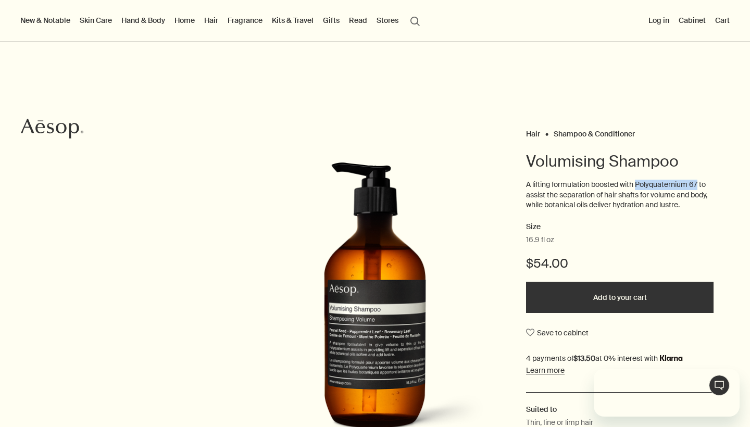
scroll to position [36, 0]
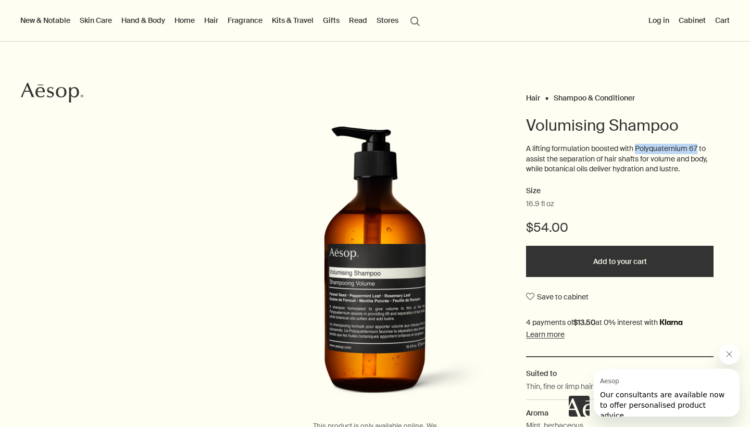
click at [214, 21] on link "Hair" at bounding box center [211, 21] width 18 height 14
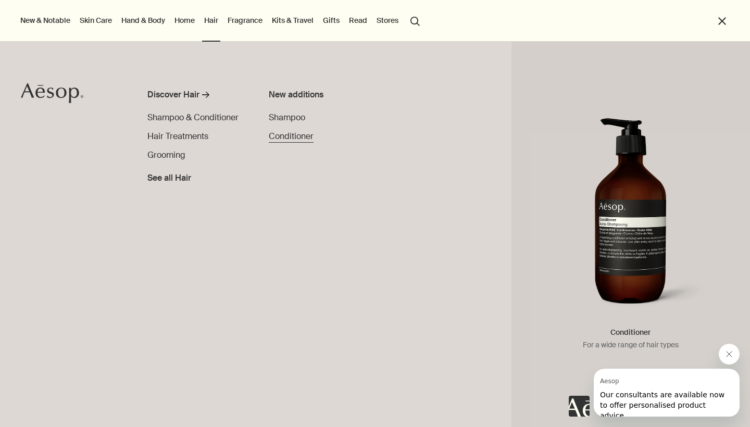
click at [281, 139] on span "Conditioner" at bounding box center [291, 136] width 45 height 11
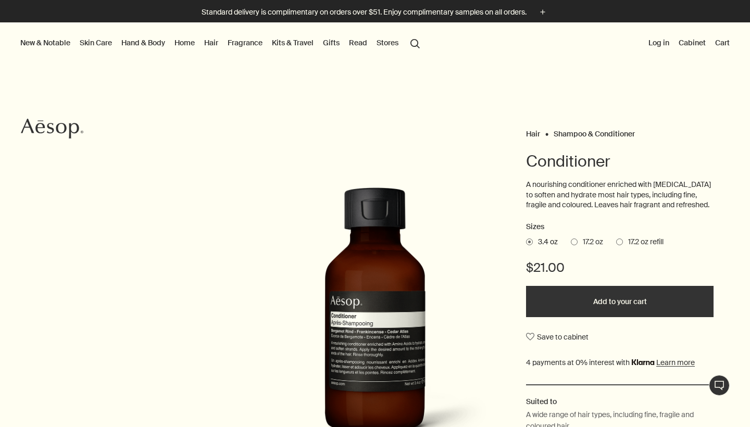
click at [211, 42] on link "Hair" at bounding box center [211, 43] width 18 height 14
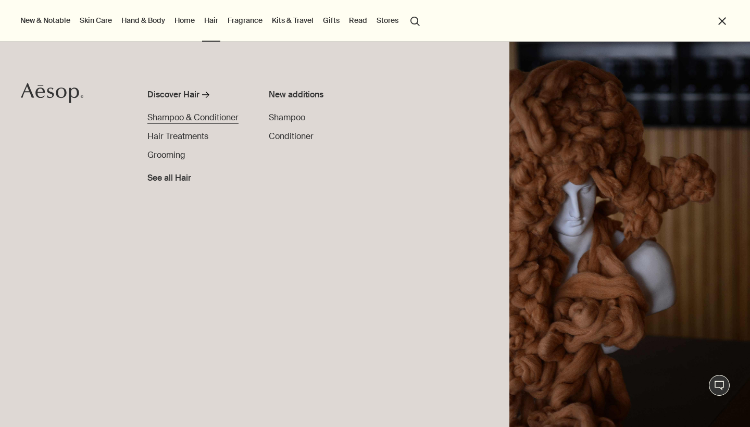
click at [201, 116] on span "Shampoo & Conditioner" at bounding box center [192, 117] width 91 height 11
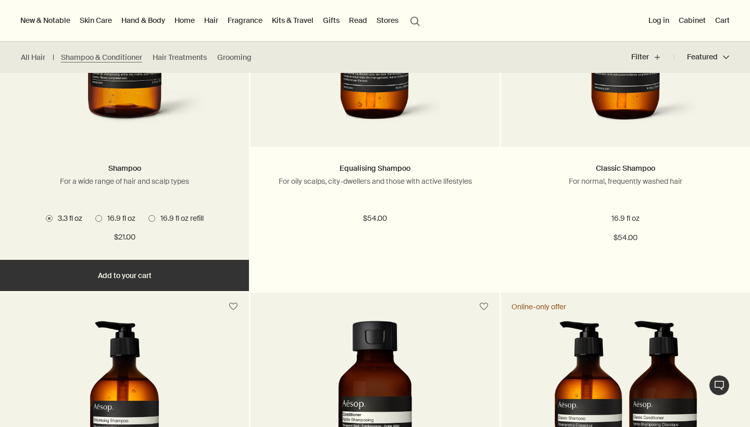
scroll to position [284, 0]
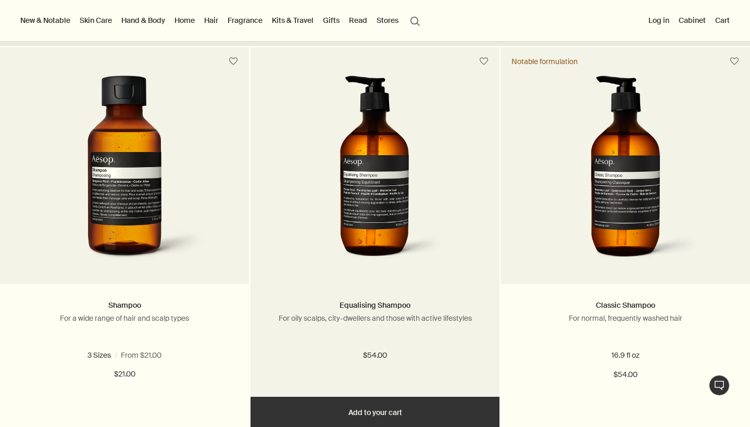
click at [375, 162] on img at bounding box center [375, 172] width 156 height 193
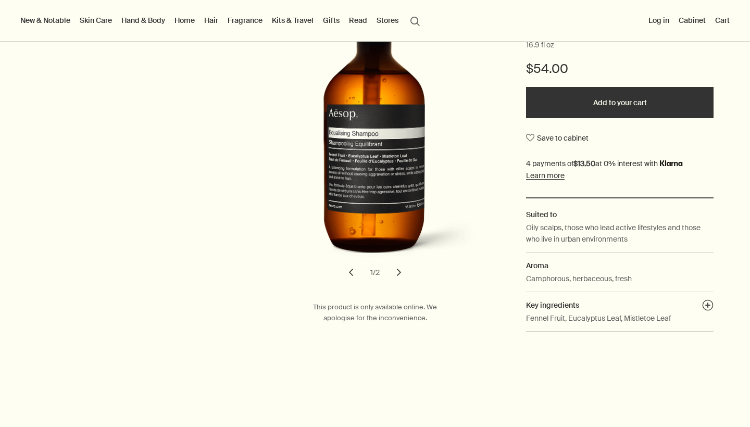
scroll to position [196, 0]
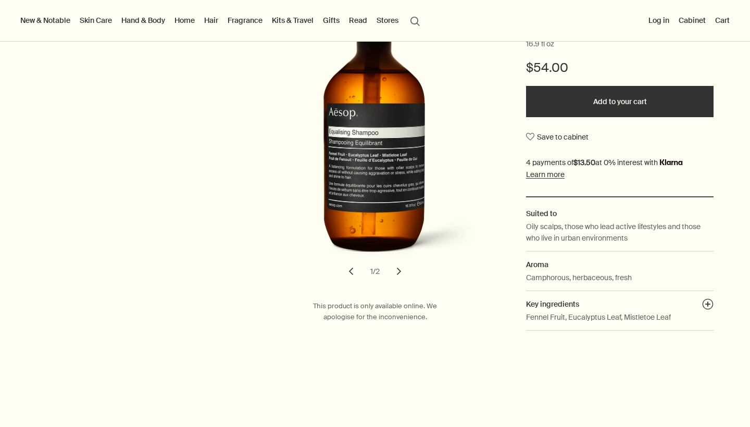
click at [400, 270] on button "chevron" at bounding box center [398, 271] width 23 height 23
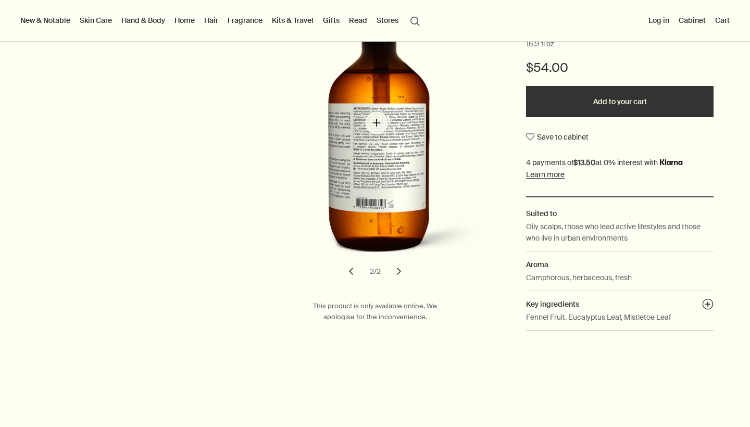
click at [377, 123] on img "Equalising Shampoo" at bounding box center [378, 128] width 229 height 284
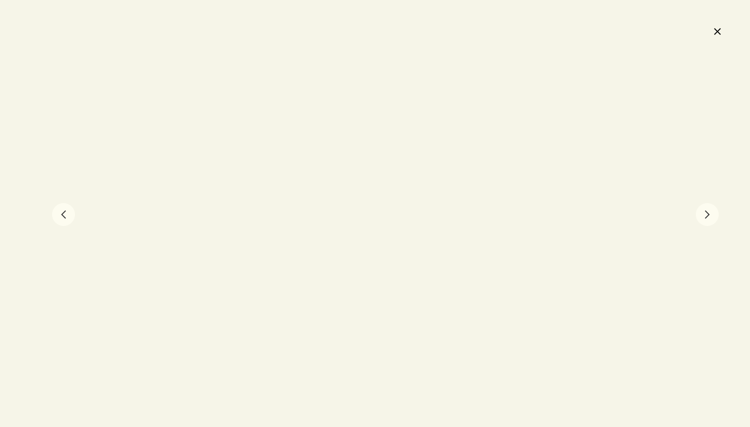
click at [718, 34] on button "close" at bounding box center [717, 31] width 12 height 18
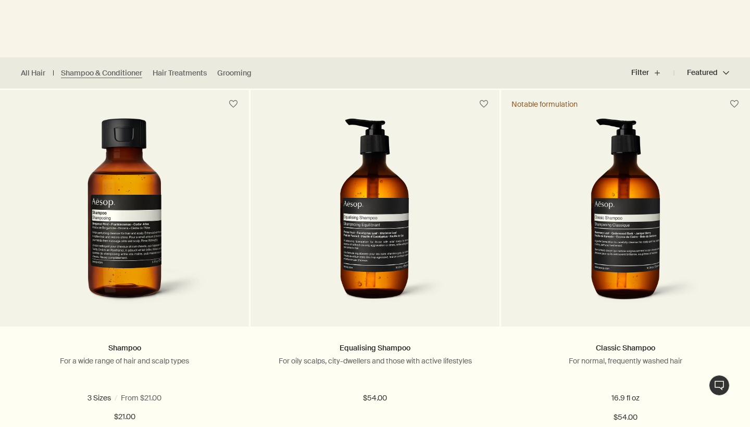
scroll to position [329, 0]
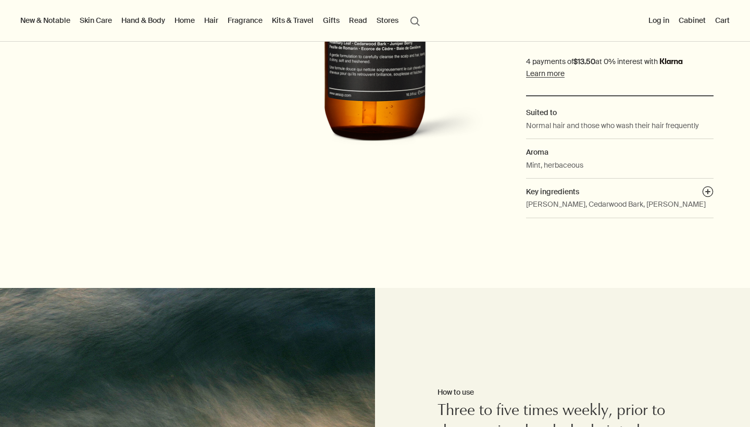
scroll to position [336, 0]
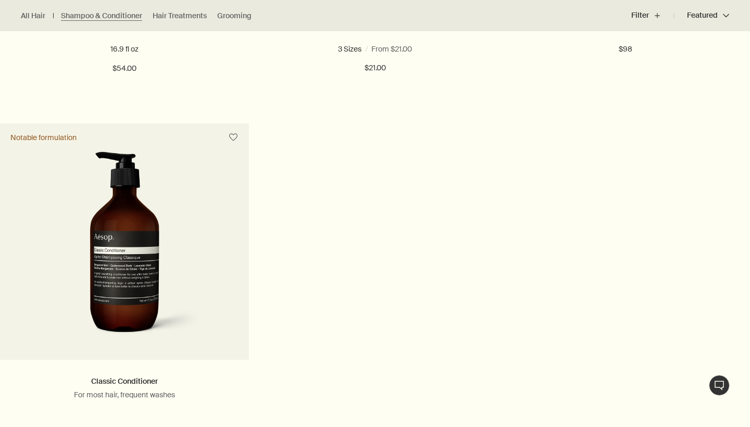
scroll to position [1035, 0]
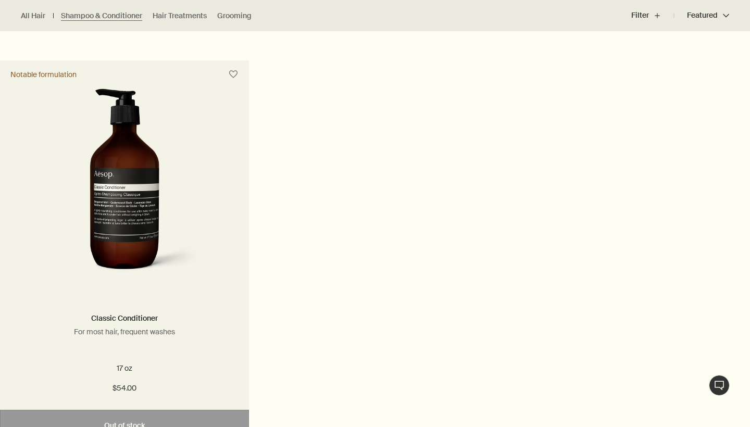
click at [130, 223] on img at bounding box center [125, 185] width 156 height 193
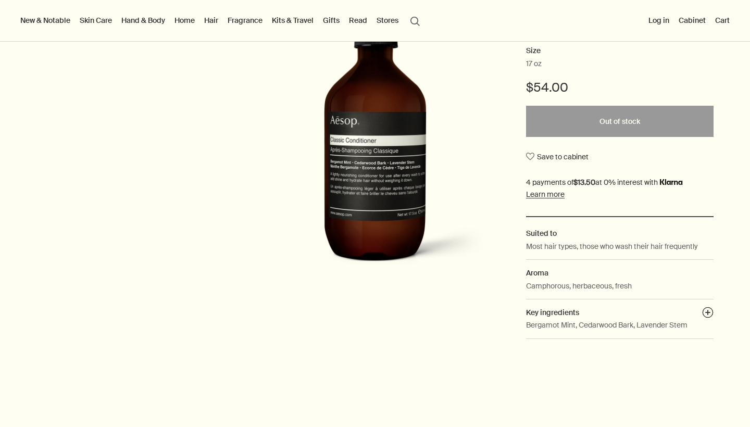
scroll to position [205, 0]
